Goal: Navigation & Orientation: Find specific page/section

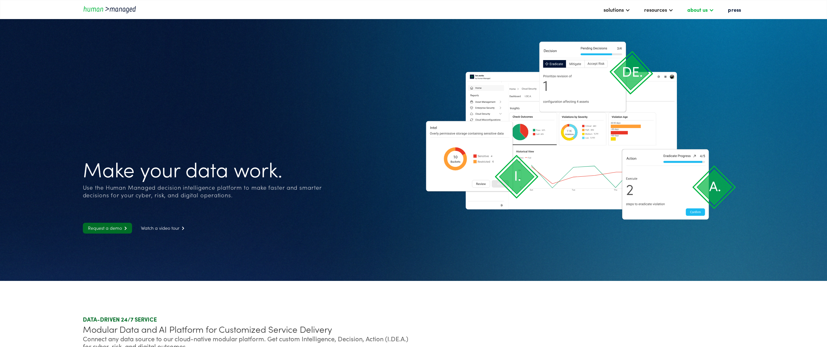
click at [714, 9] on div at bounding box center [711, 9] width 5 height 5
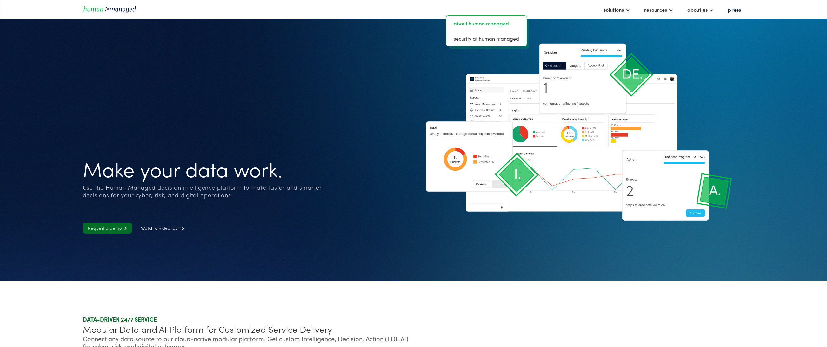
click at [490, 24] on link "about human managed" at bounding box center [487, 23] width 76 height 10
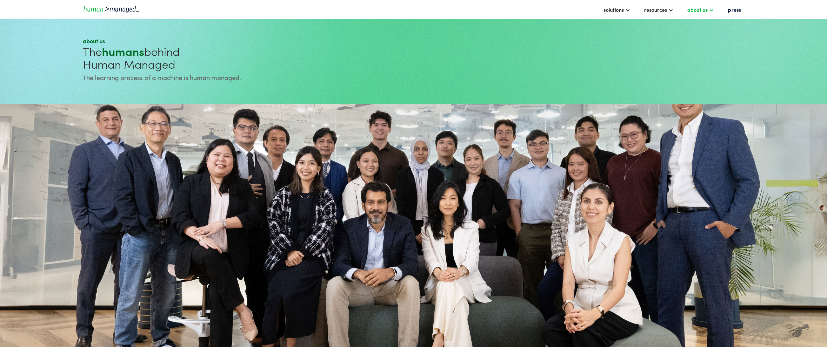
click at [708, 15] on div "about us" at bounding box center [700, 9] width 33 height 11
click at [486, 24] on link "about human managed" at bounding box center [487, 23] width 76 height 10
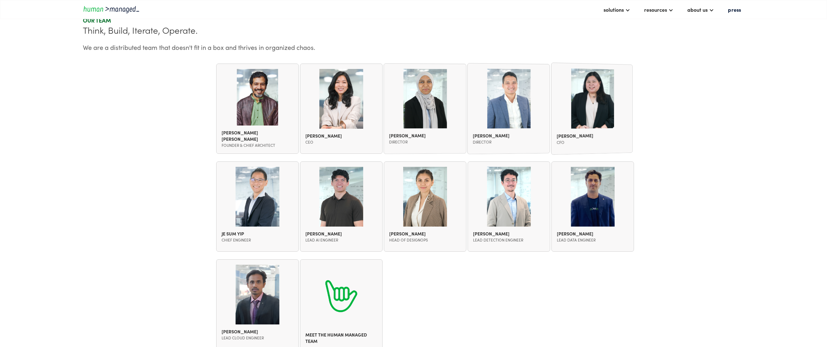
scroll to position [603, 0]
